Goal: Information Seeking & Learning: Learn about a topic

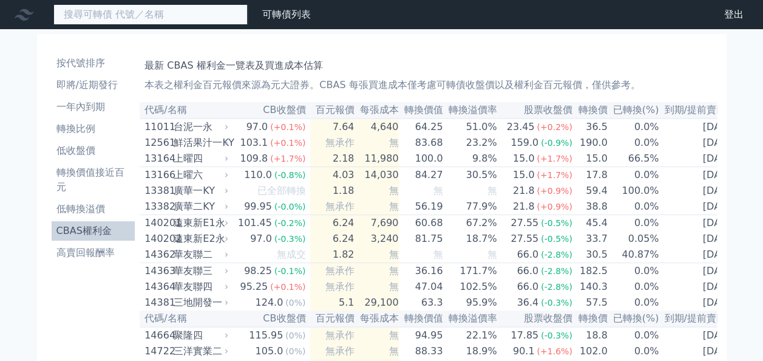
click at [117, 19] on input at bounding box center [150, 14] width 194 height 21
type input "ㄅ"
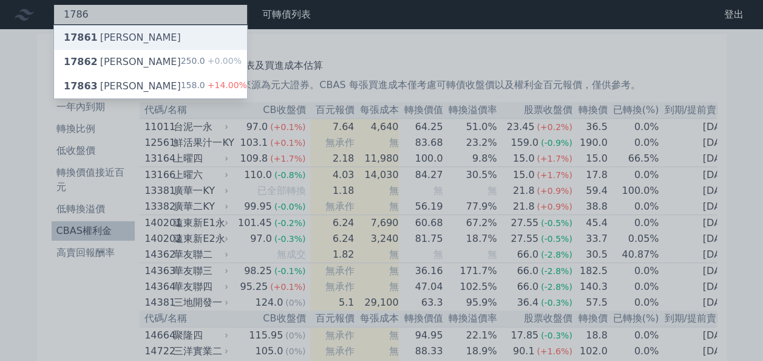
type input "1786"
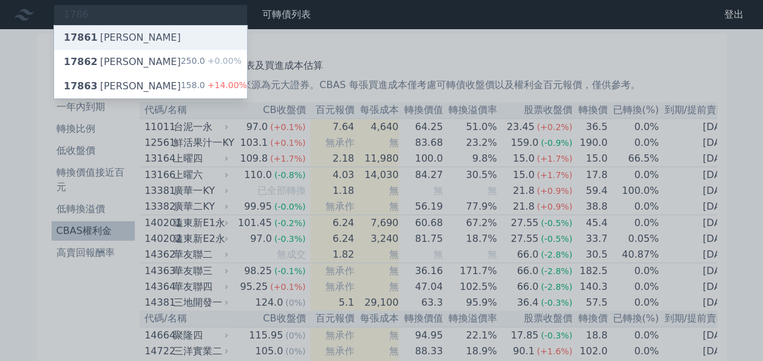
click at [126, 36] on div "17861 科妍一" at bounding box center [150, 37] width 193 height 24
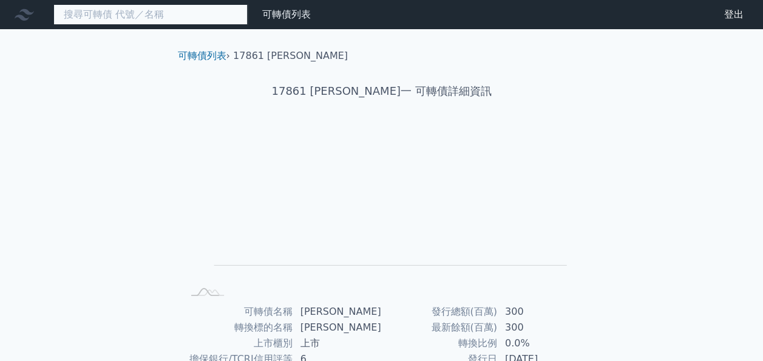
click at [130, 18] on input at bounding box center [150, 14] width 194 height 21
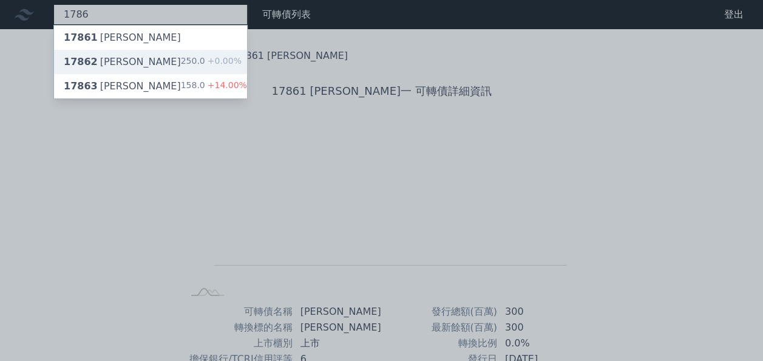
type input "1786"
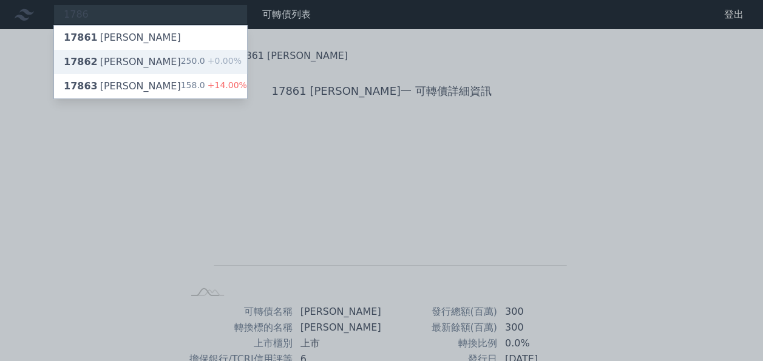
click at [126, 57] on div "17862 科妍二 250.0 +0.00%" at bounding box center [150, 62] width 193 height 24
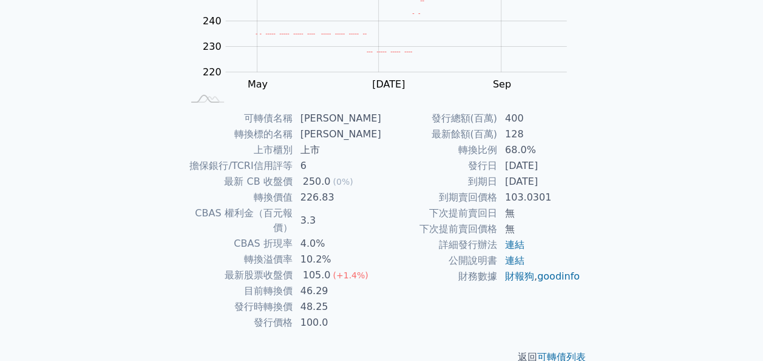
scroll to position [194, 0]
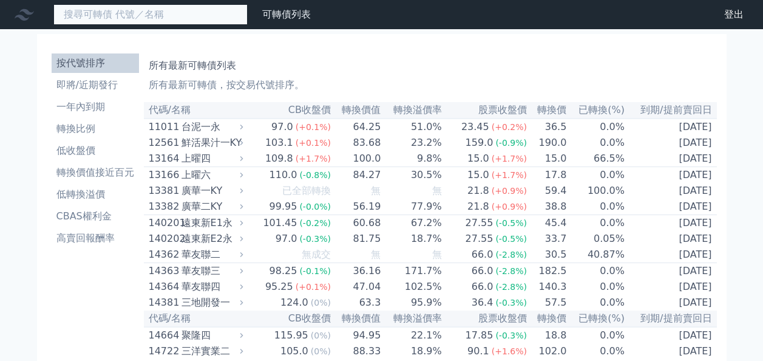
click at [186, 21] on input at bounding box center [150, 14] width 194 height 21
type input "r"
type input "巨大"
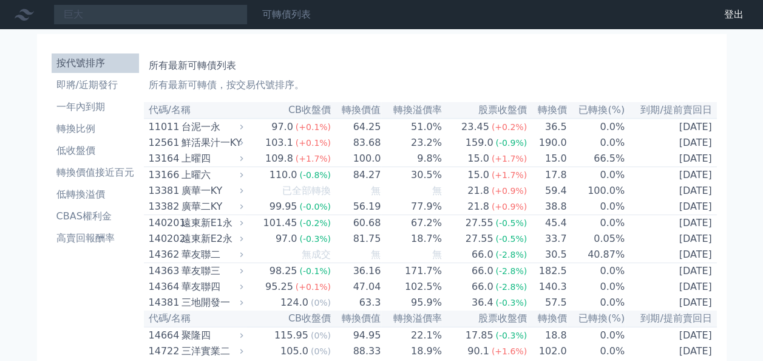
click at [287, 10] on link "可轉債列表" at bounding box center [286, 14] width 49 height 12
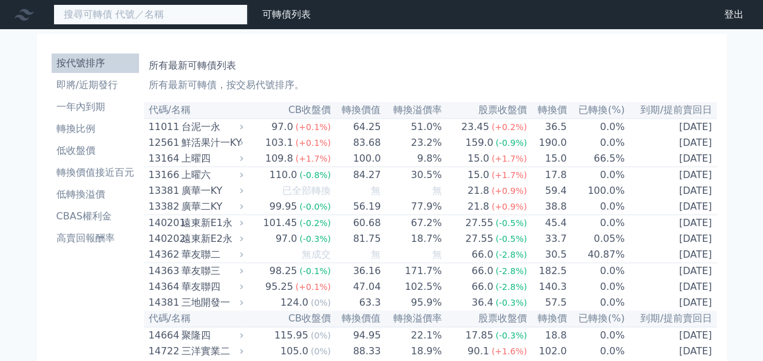
click at [165, 6] on input at bounding box center [150, 14] width 194 height 21
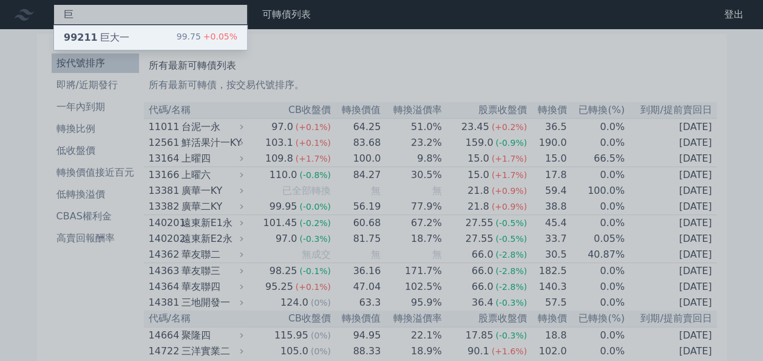
type input "巨"
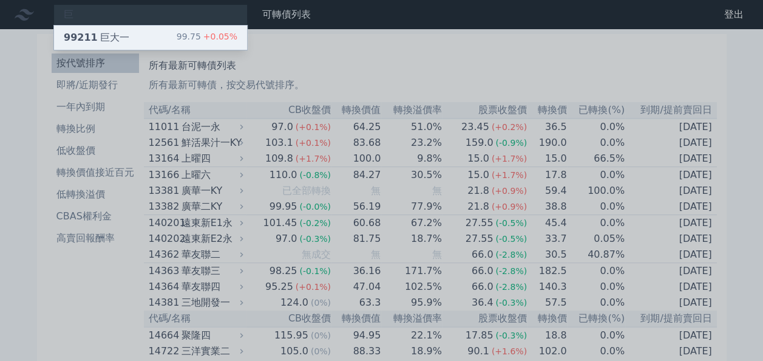
click at [104, 38] on div "99211 巨大一" at bounding box center [97, 37] width 66 height 15
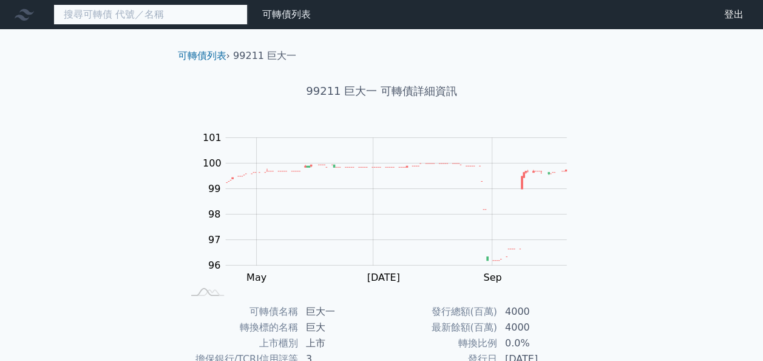
click at [135, 8] on input at bounding box center [150, 14] width 194 height 21
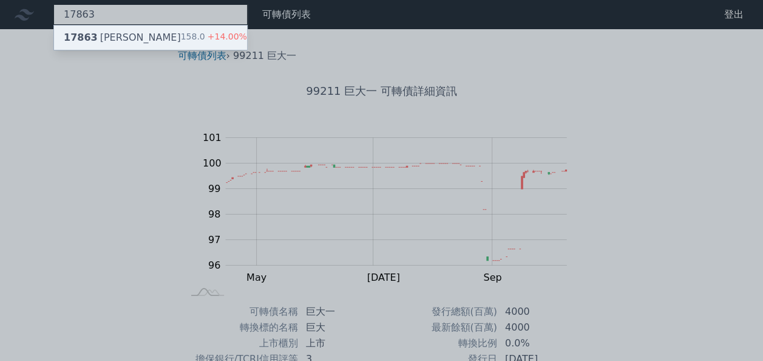
type input "17863"
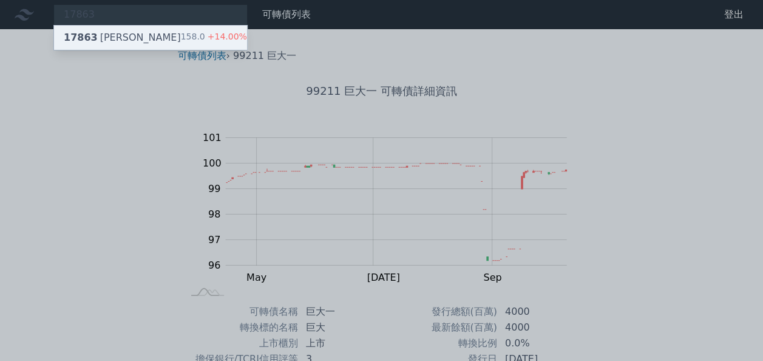
click at [132, 34] on div "17863 [PERSON_NAME]三 158.0 +14.00%" at bounding box center [150, 37] width 193 height 24
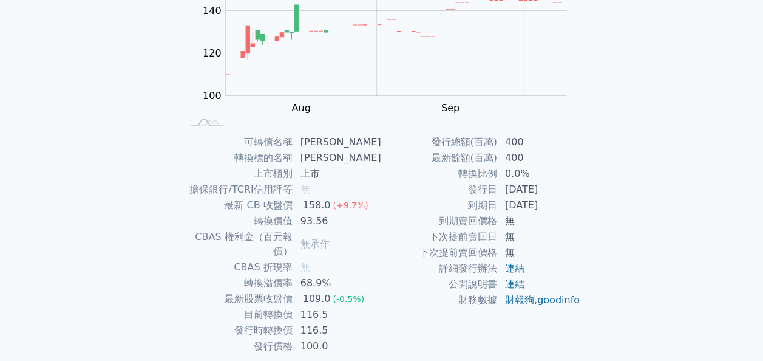
scroll to position [170, 0]
